Goal: Register for event/course

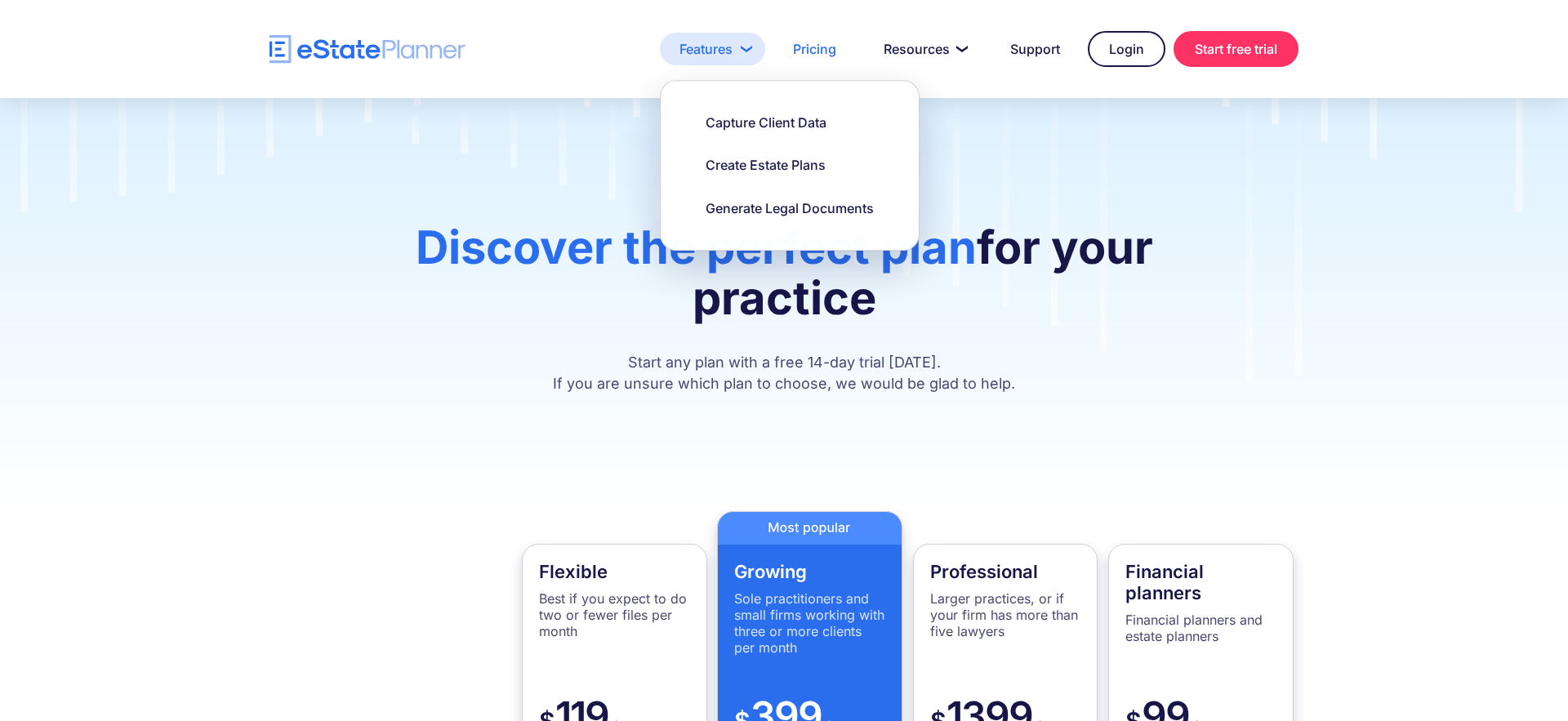
click at [715, 49] on link "Features" at bounding box center [712, 49] width 105 height 33
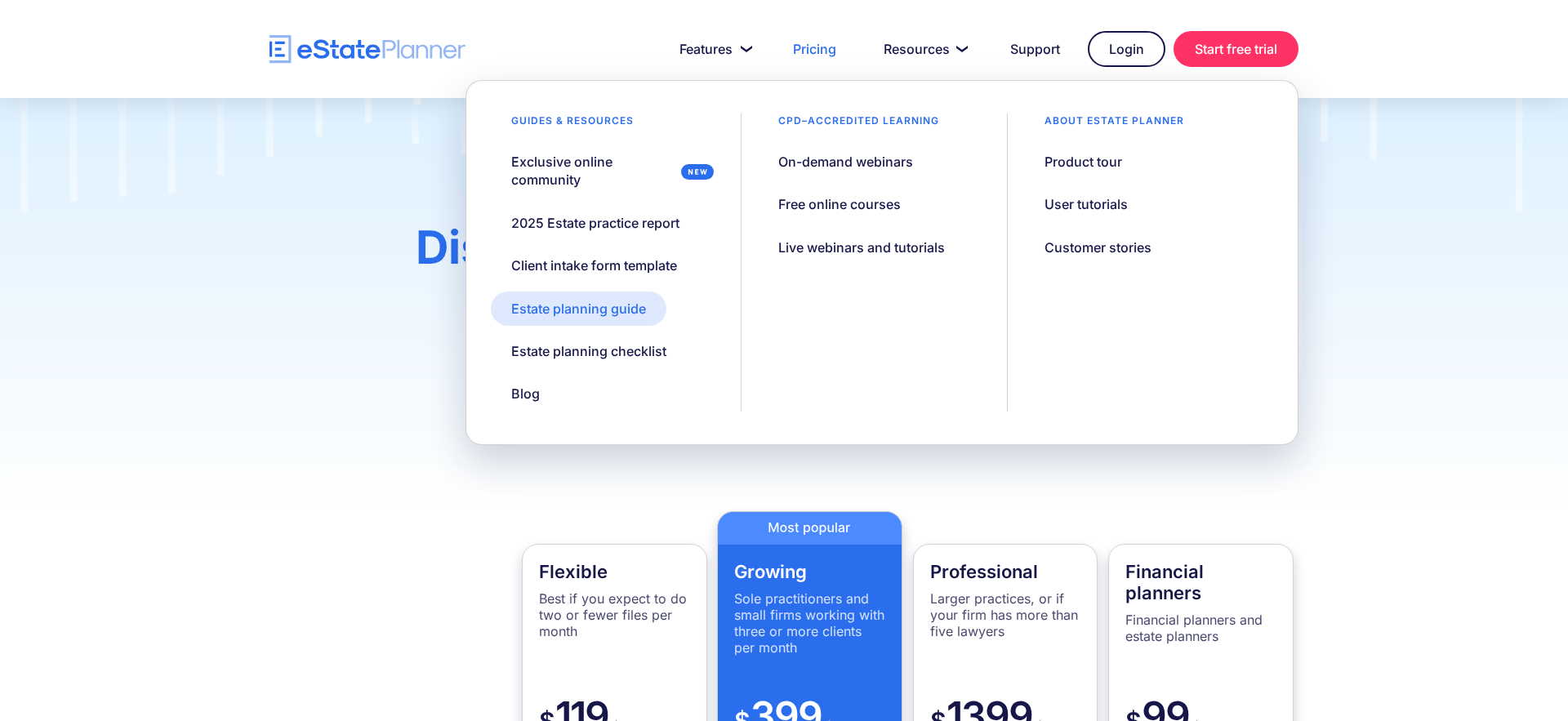
click at [576, 310] on div "Estate planning guide" at bounding box center [578, 309] width 134 height 18
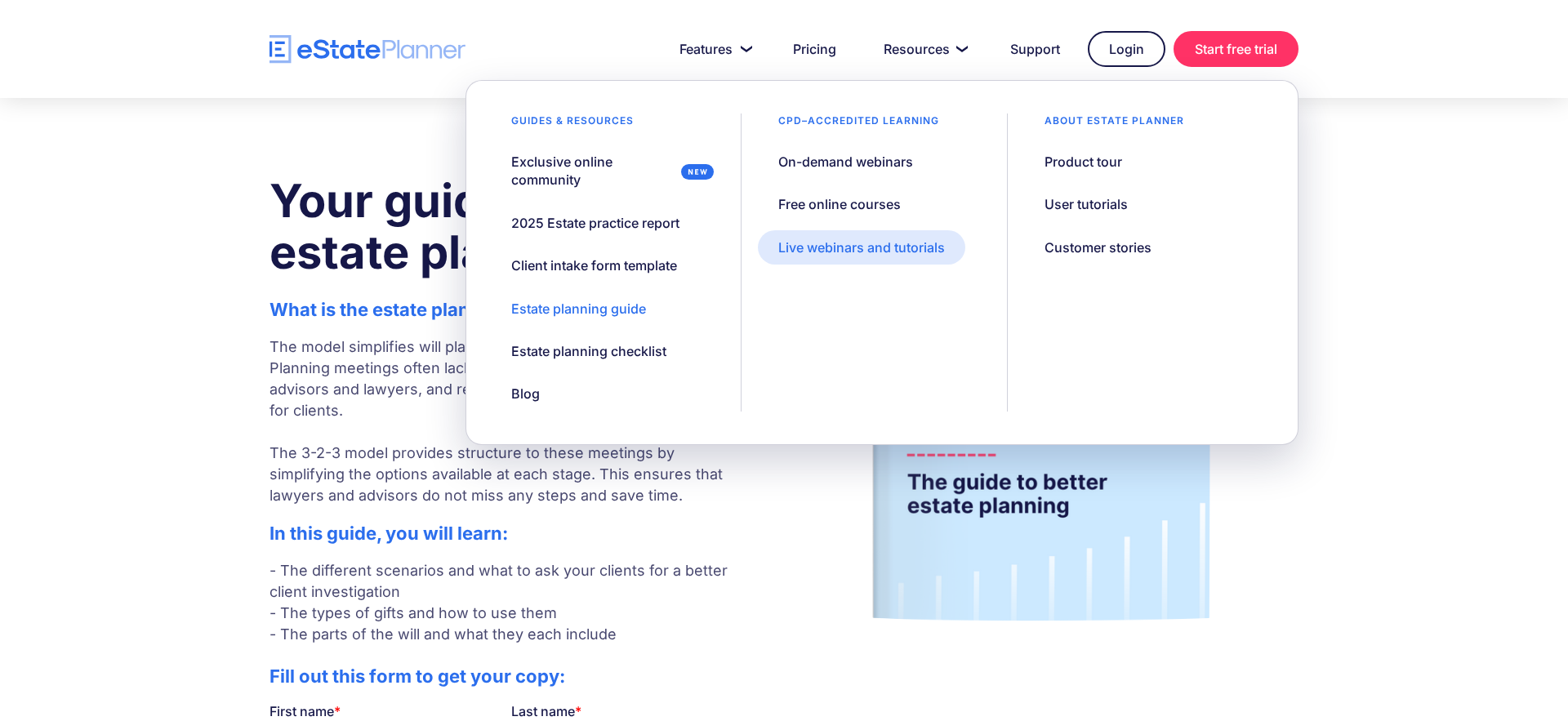
click at [883, 248] on div "Live webinars and tutorials" at bounding box center [862, 248] width 166 height 18
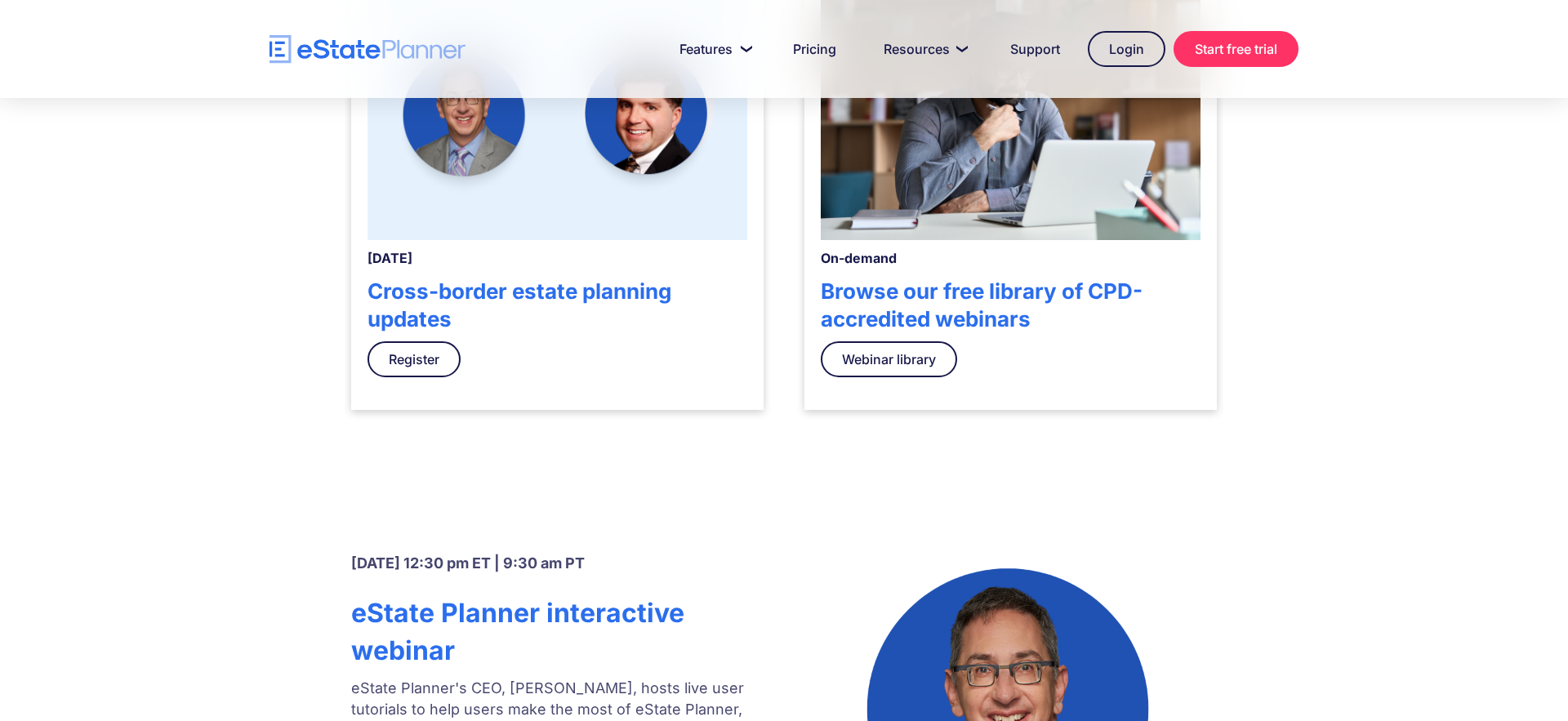
scroll to position [635, 0]
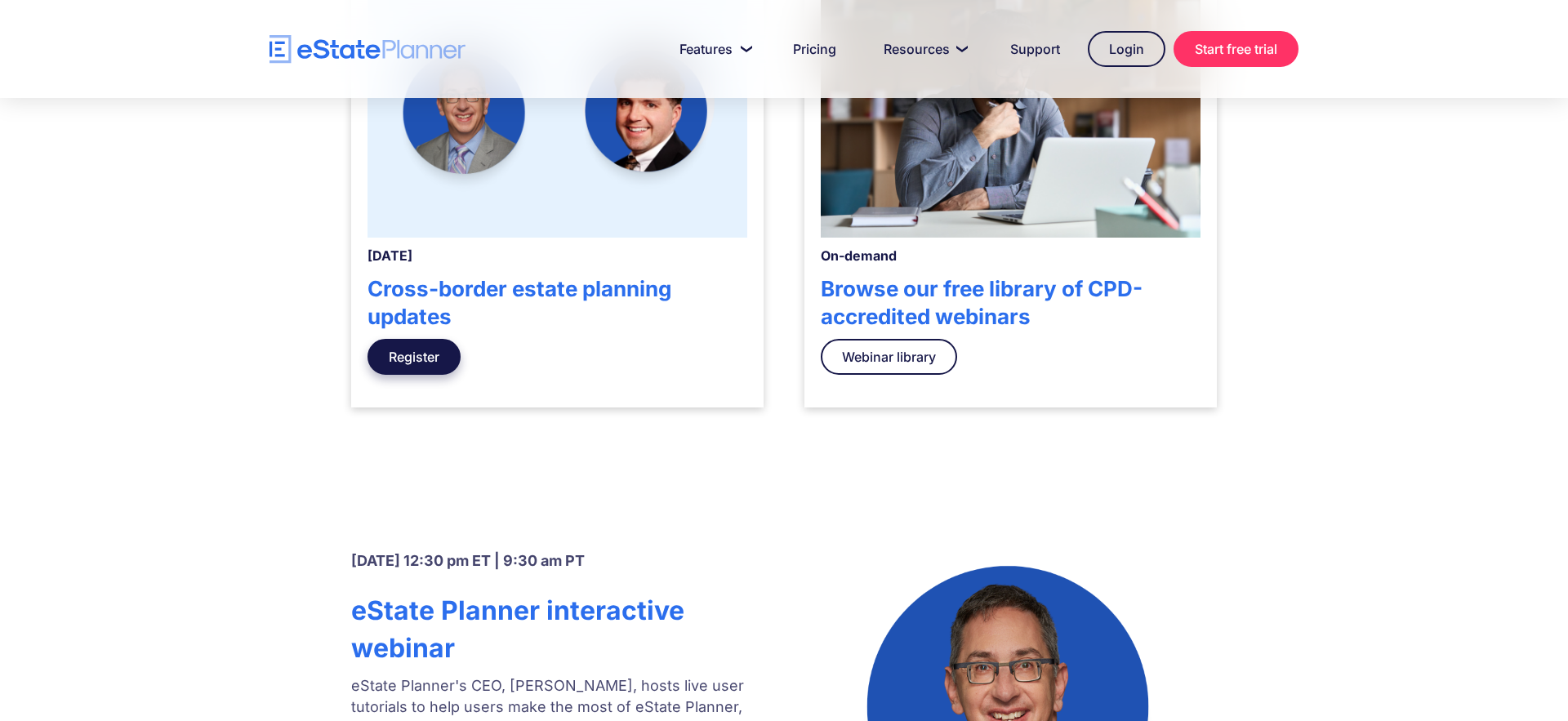
click at [401, 351] on link "Register" at bounding box center [414, 356] width 93 height 36
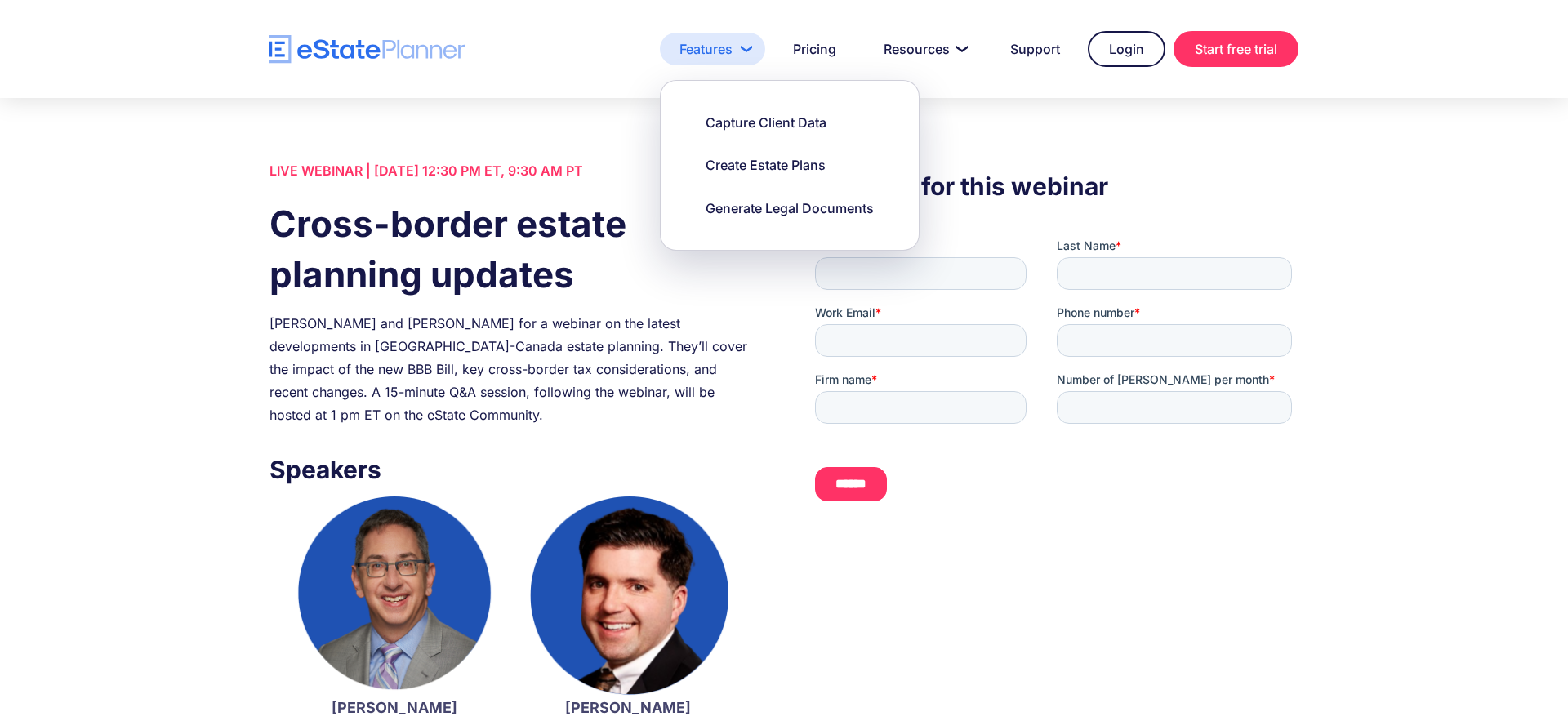
click at [720, 48] on link "Features" at bounding box center [712, 49] width 105 height 33
